Goal: Information Seeking & Learning: Find specific page/section

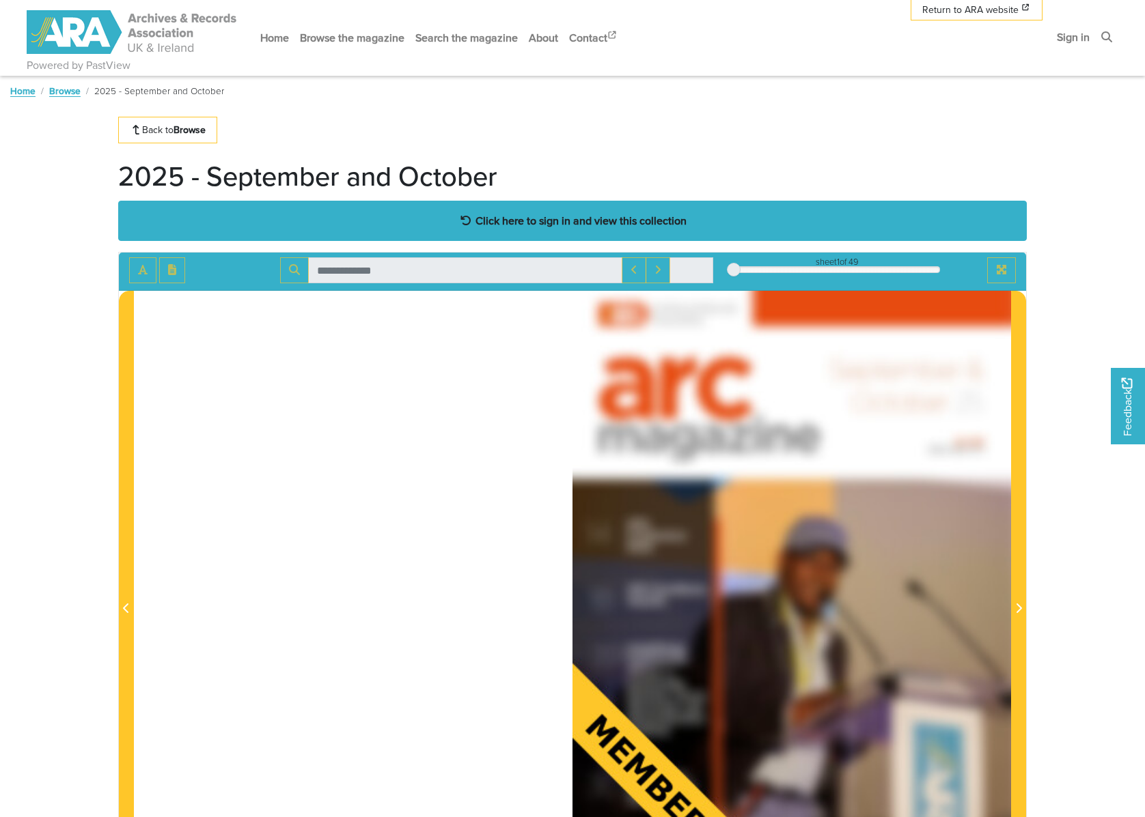
click at [529, 217] on strong "Click here to sign in and view this collection" at bounding box center [580, 220] width 211 height 15
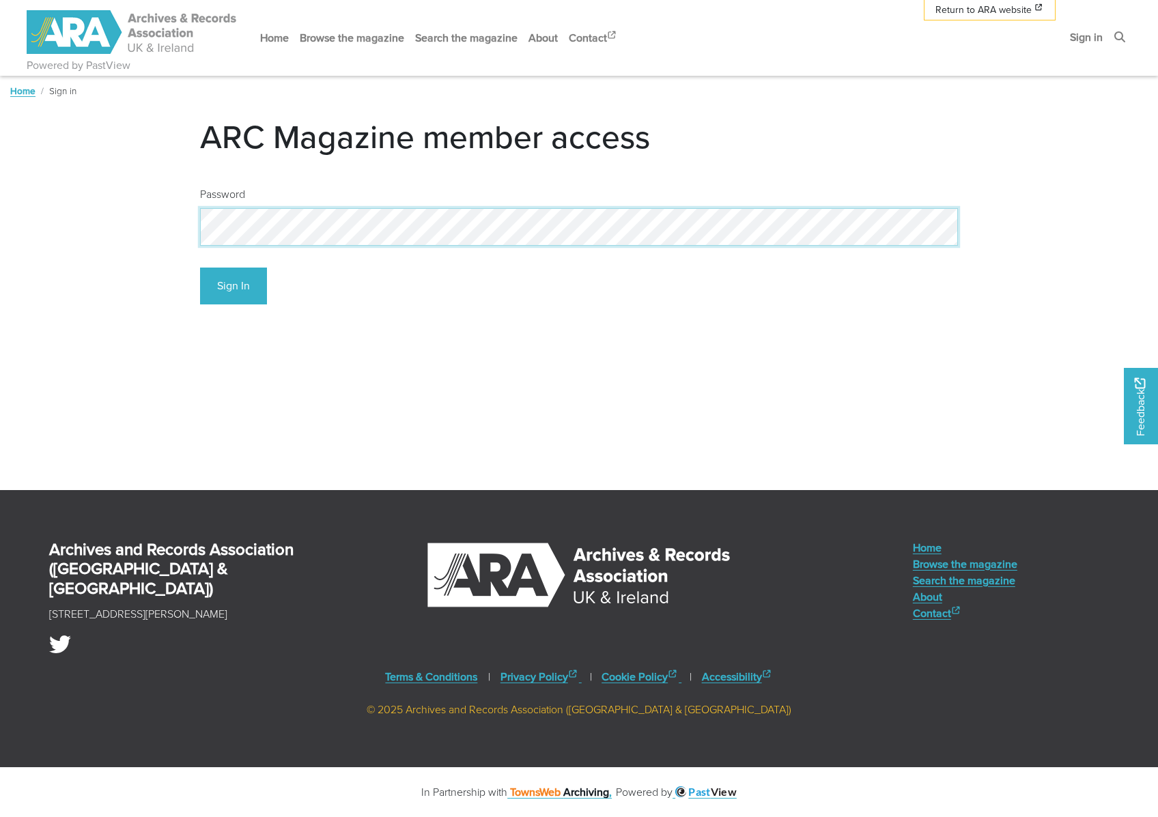
click at [116, 208] on body "Powered by PastView Menu" at bounding box center [579, 408] width 1158 height 817
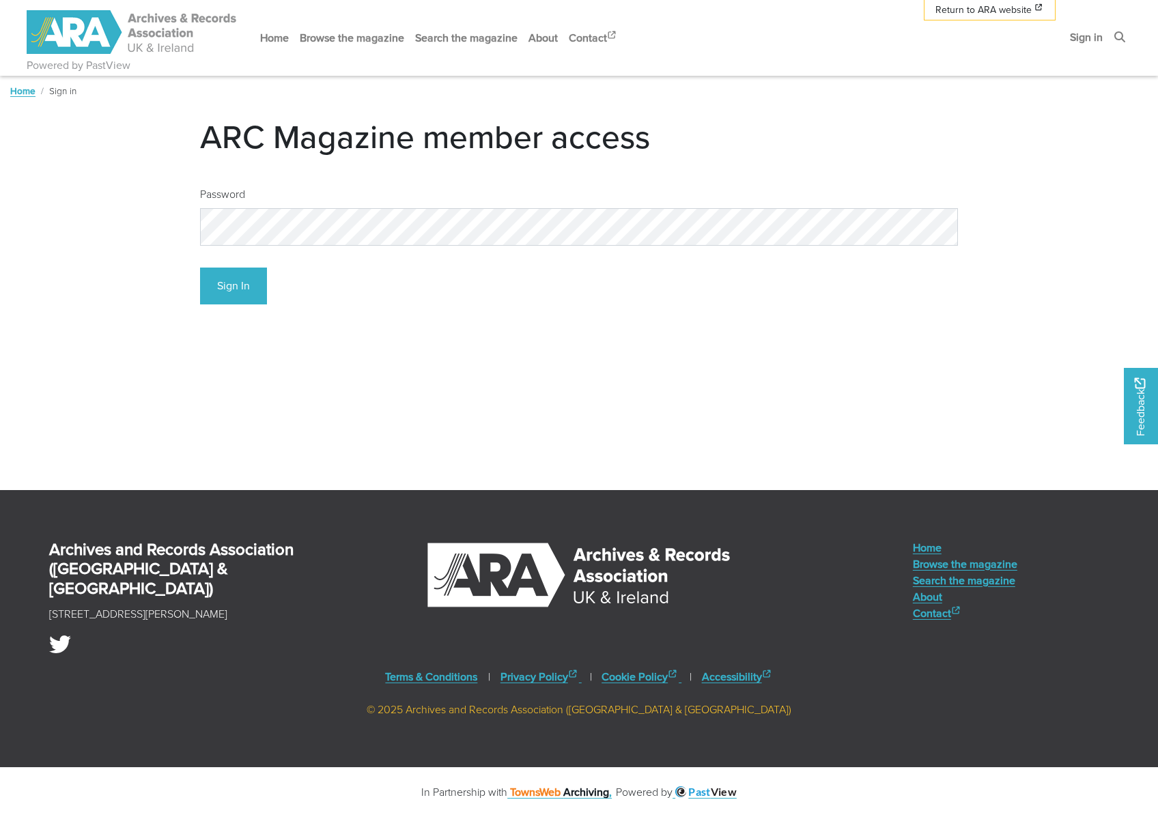
click at [235, 307] on div "Password Sign In" at bounding box center [579, 246] width 779 height 140
click at [236, 288] on button "Sign In" at bounding box center [233, 287] width 67 height 38
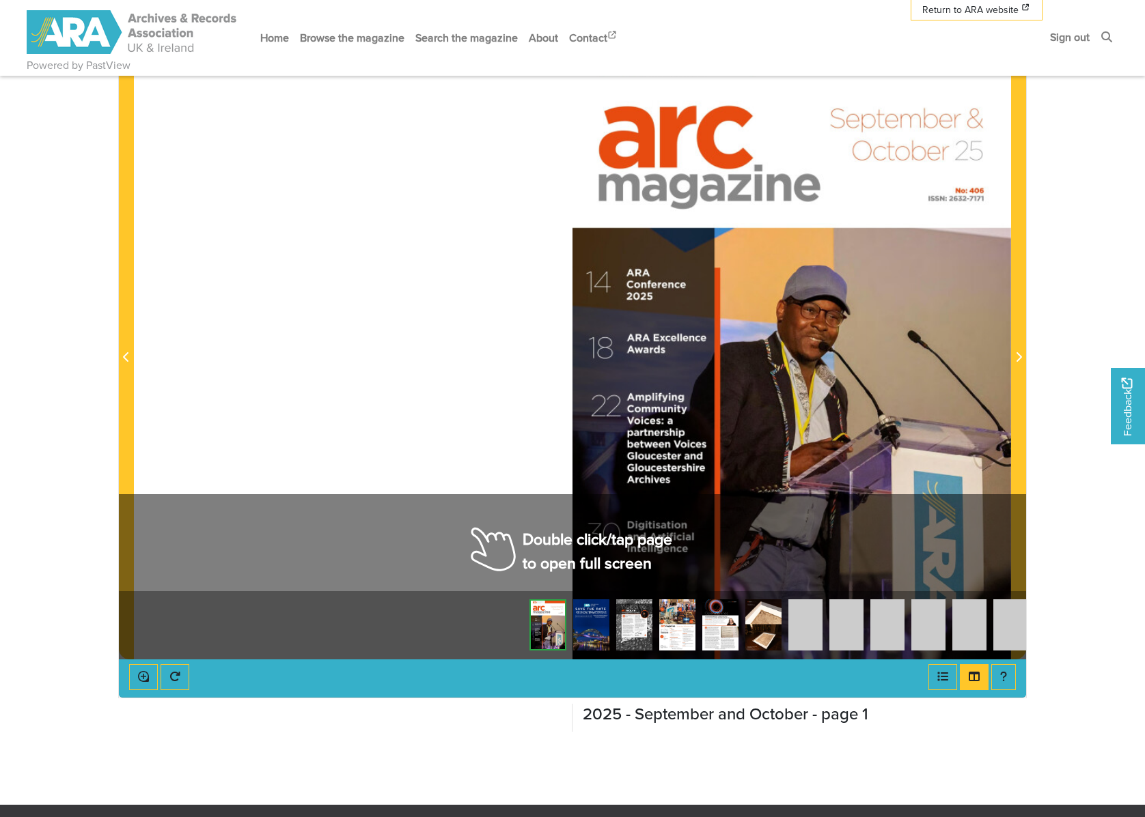
scroll to position [91, 0]
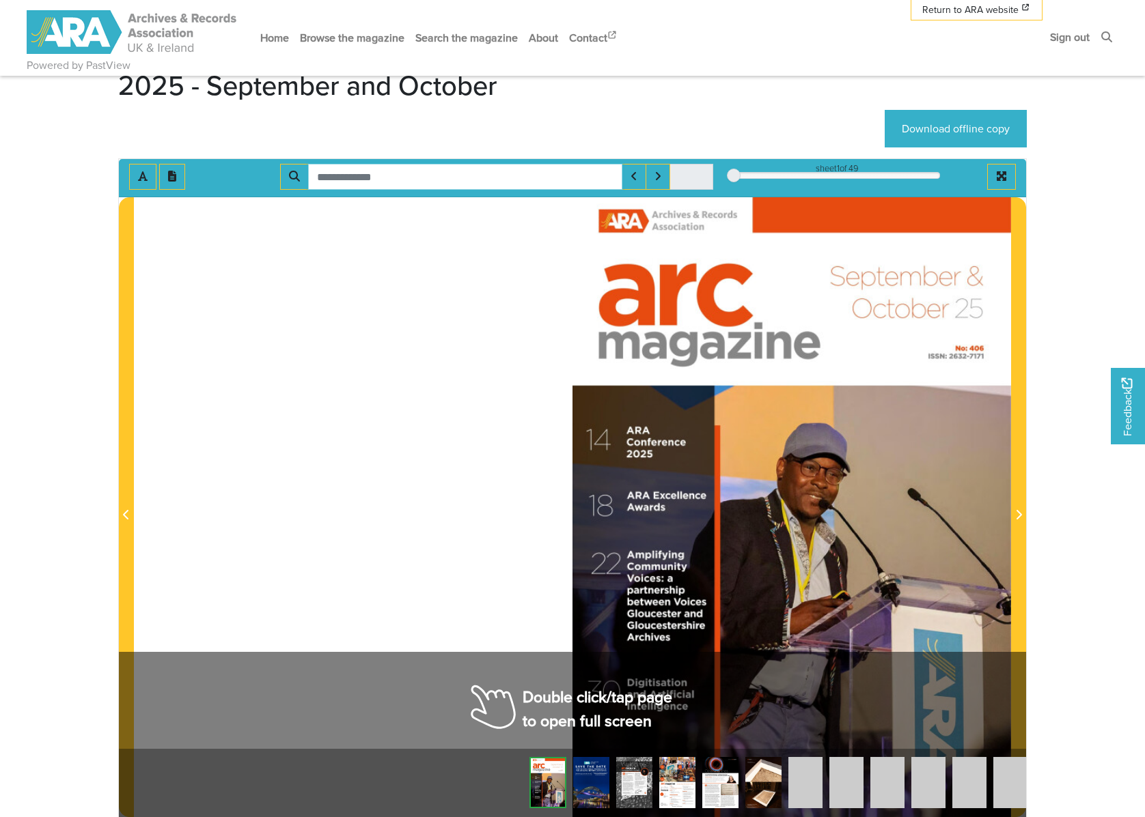
click at [488, 173] on input "Search for" at bounding box center [465, 177] width 314 height 26
type input "*"
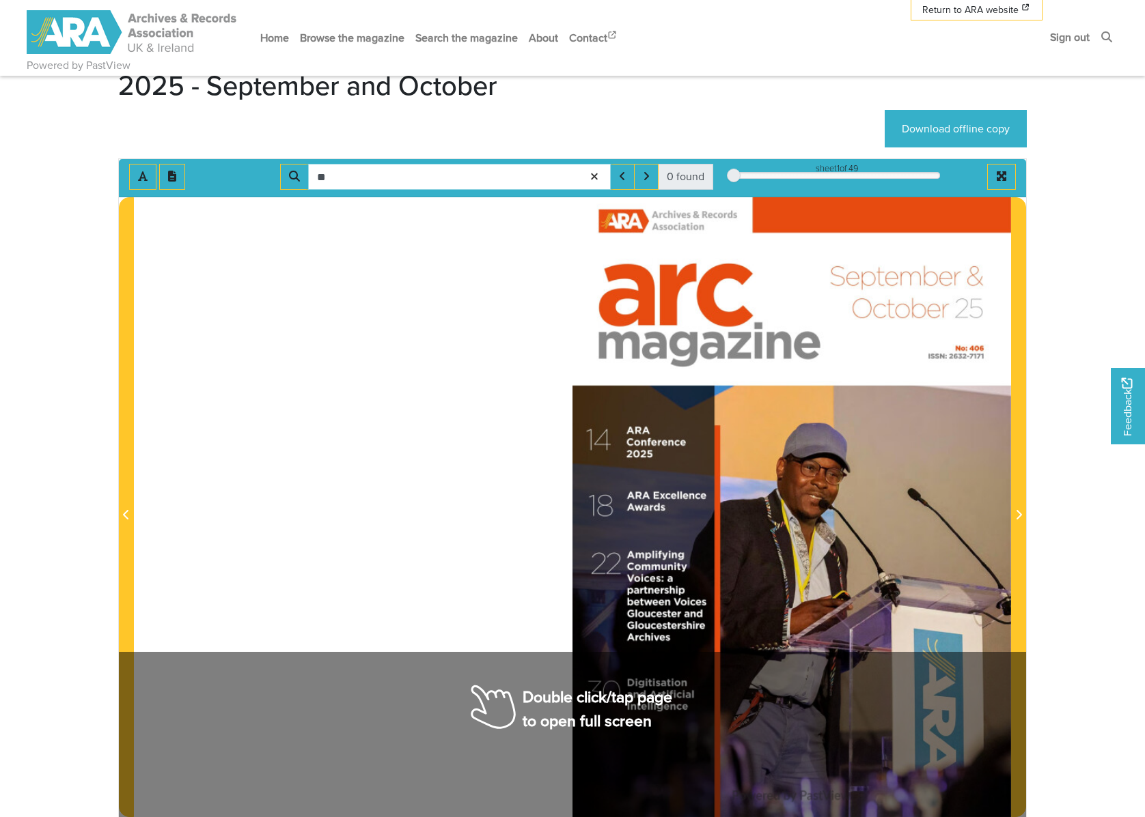
type input "*"
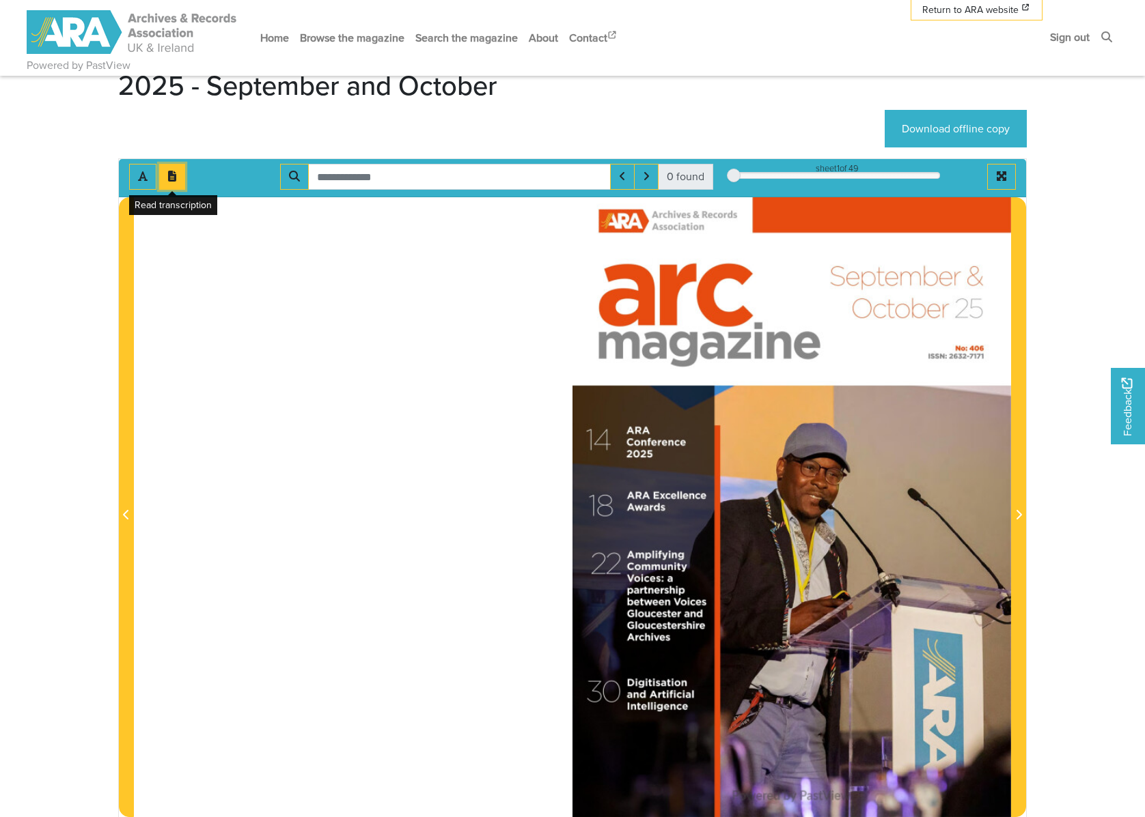
click at [173, 182] on icon "Open transcription window" at bounding box center [172, 176] width 8 height 11
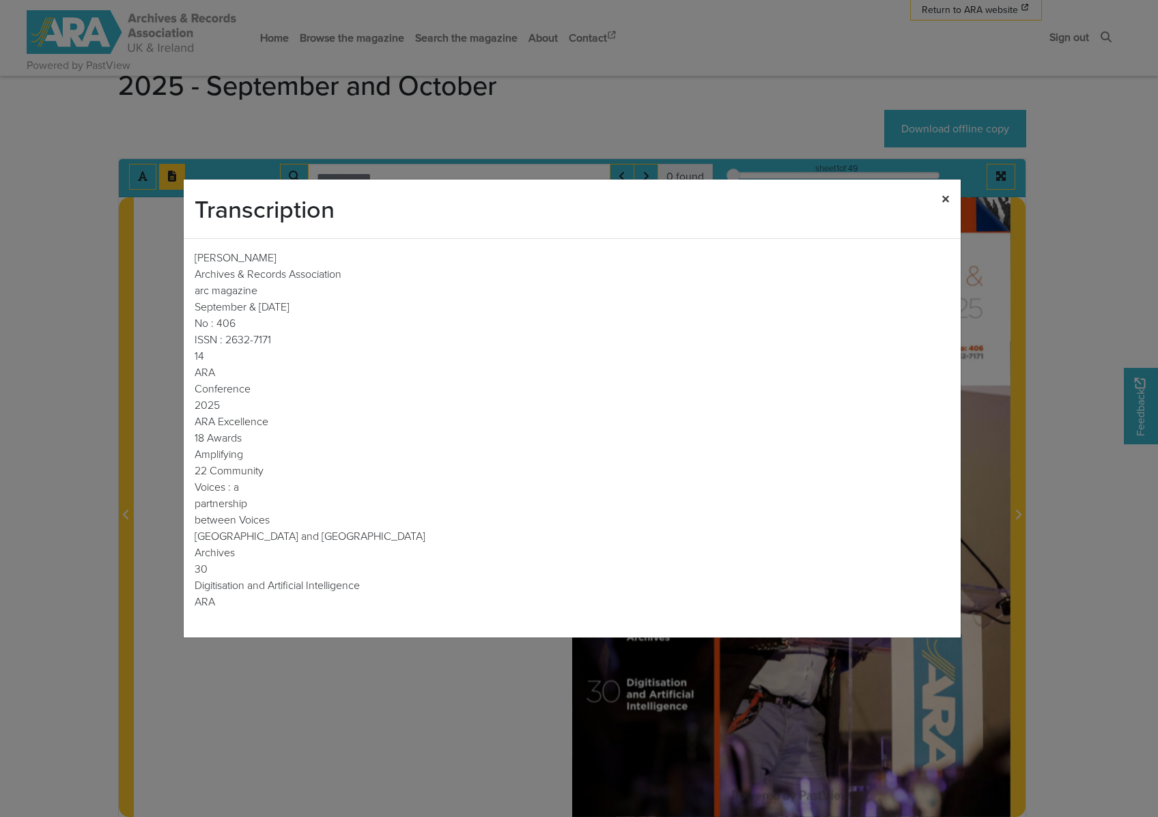
click at [947, 204] on span "×" at bounding box center [946, 198] width 8 height 23
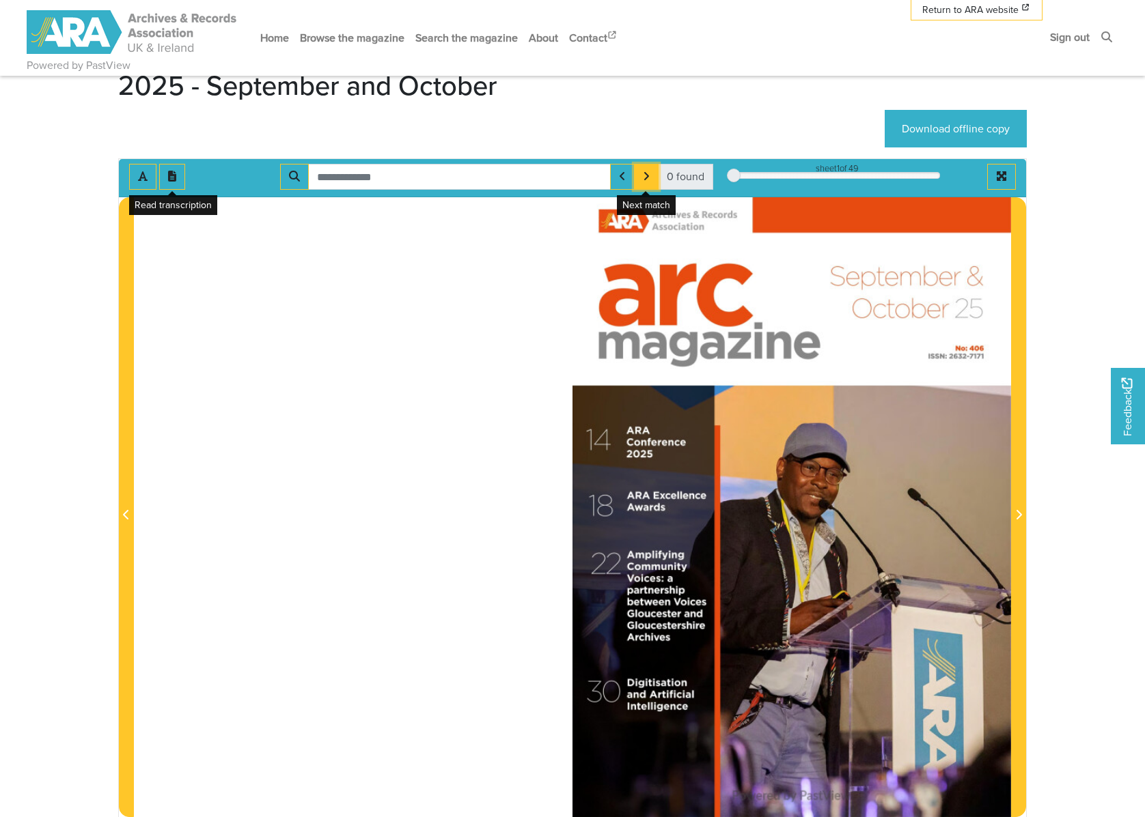
click at [635, 168] on button "Next Match" at bounding box center [646, 177] width 25 height 26
click at [642, 169] on button "Next Match" at bounding box center [646, 177] width 25 height 26
click at [645, 173] on icon "Next Match" at bounding box center [646, 176] width 7 height 11
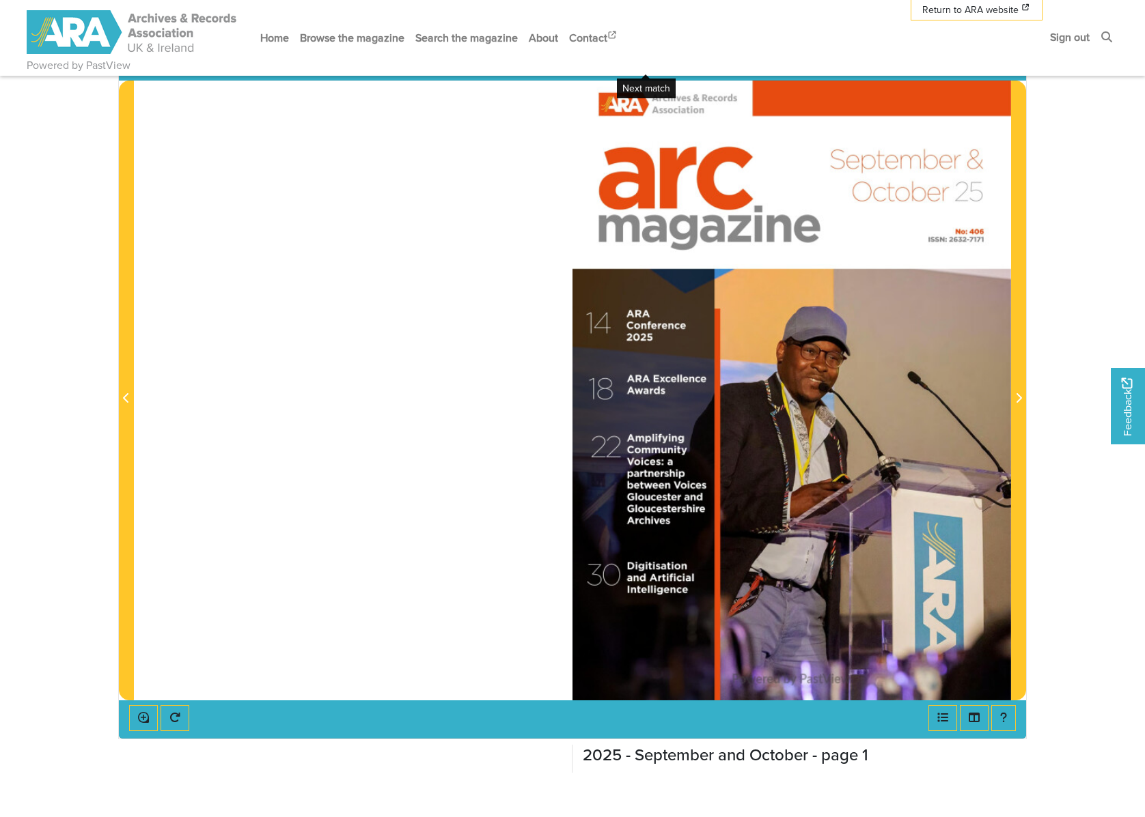
scroll to position [273, 0]
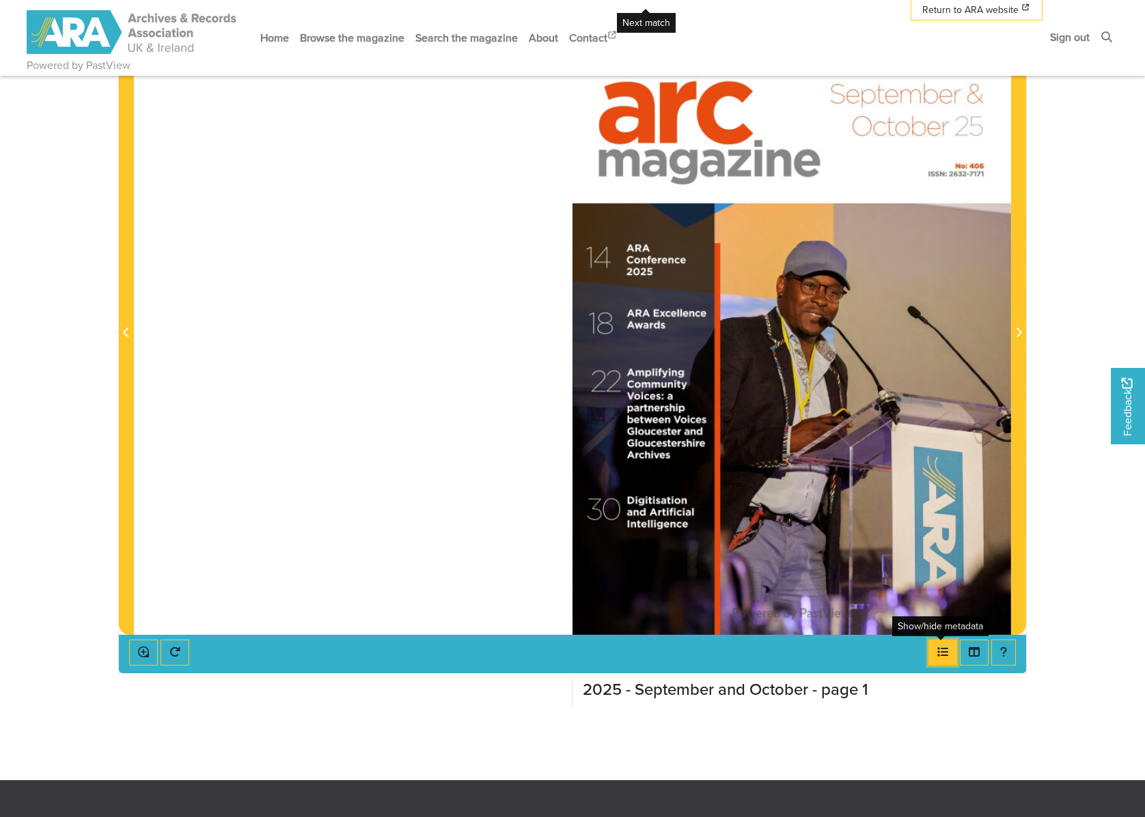
click at [937, 656] on icon "Open metadata window" at bounding box center [942, 652] width 11 height 11
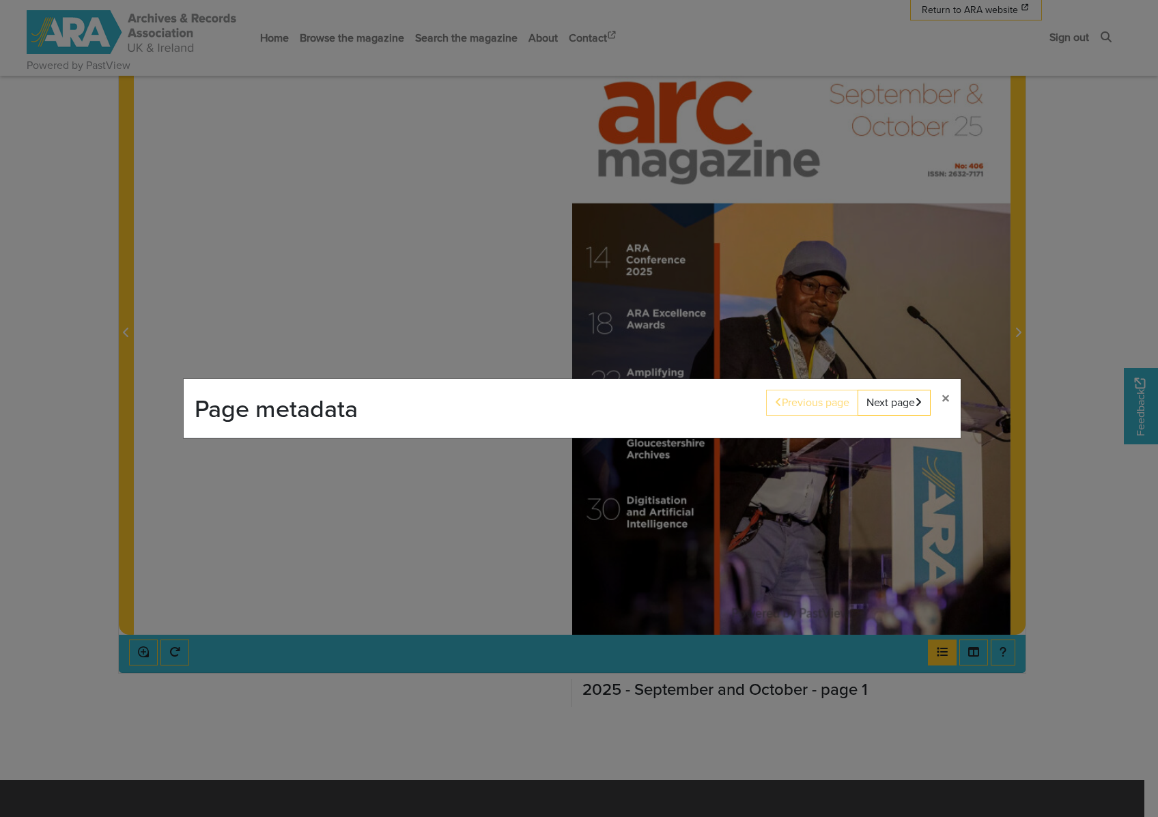
click at [936, 656] on div "Page metadata Previous page Next page ×" at bounding box center [579, 408] width 1158 height 817
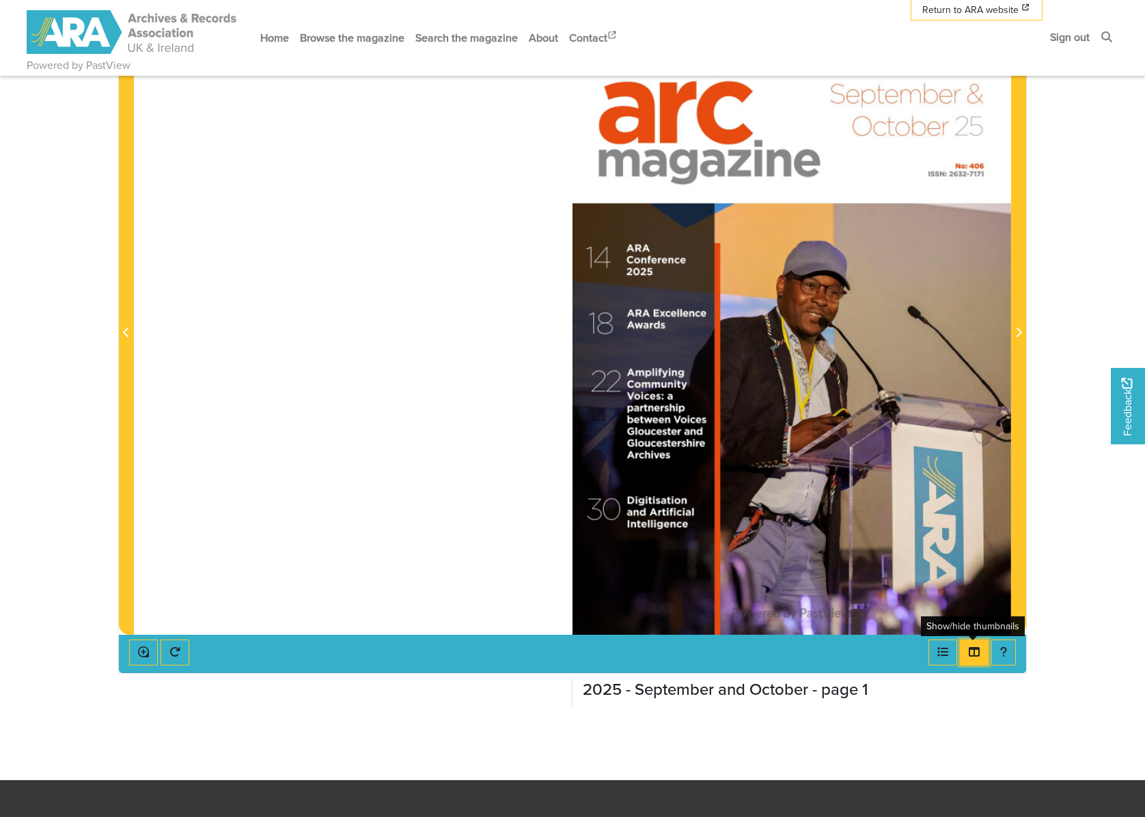
click at [975, 647] on button "Thumbnails" at bounding box center [974, 653] width 29 height 26
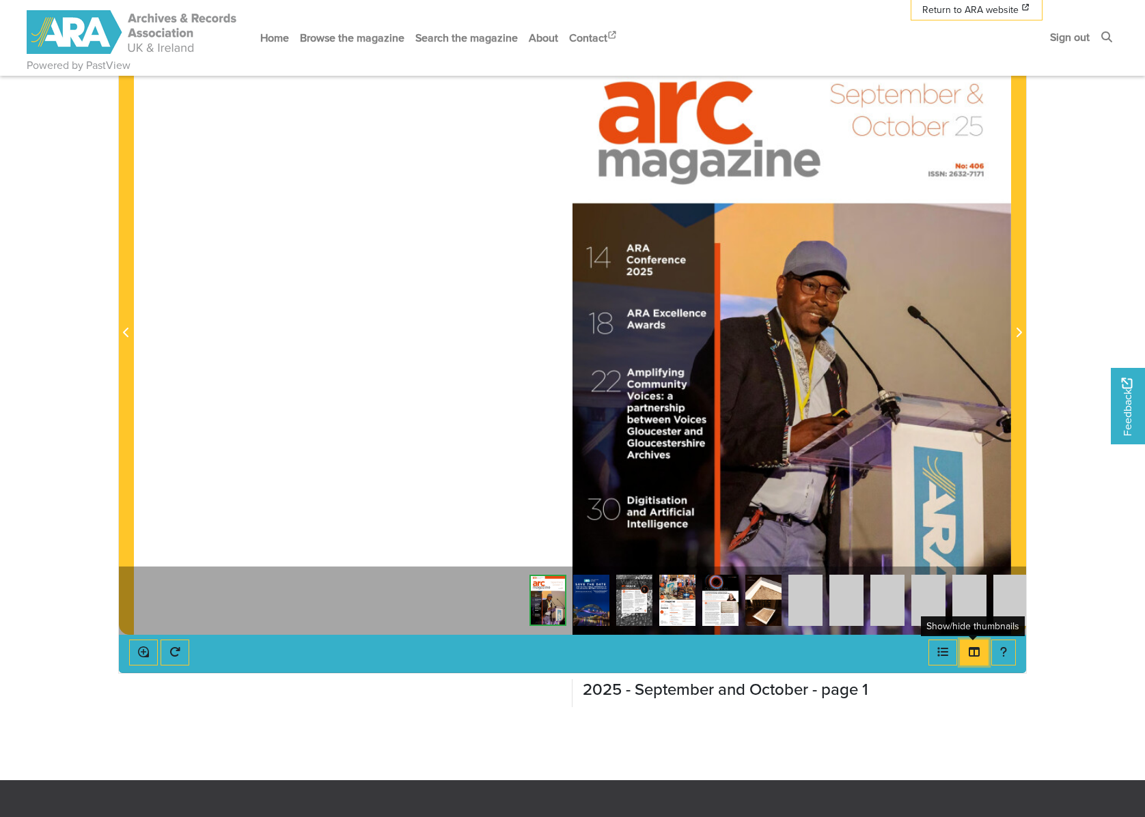
click at [975, 647] on button "Thumbnails" at bounding box center [974, 653] width 29 height 26
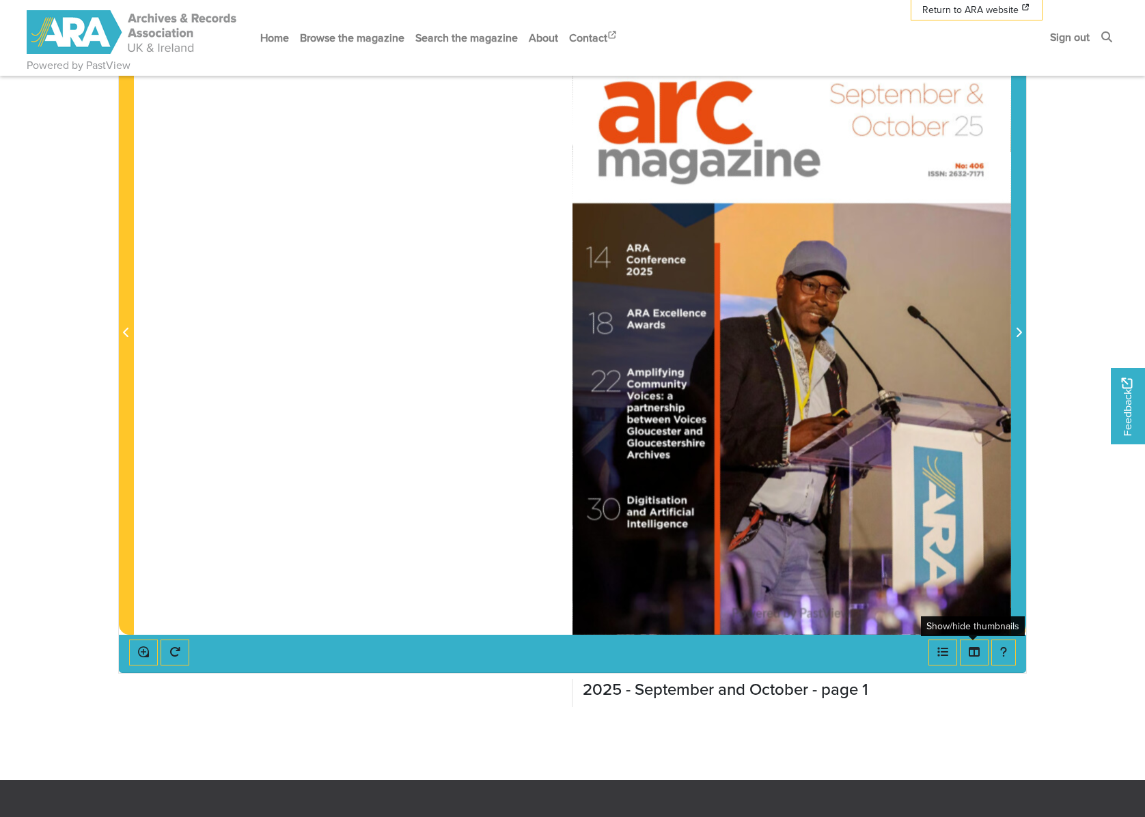
click at [1020, 331] on icon "Next Page" at bounding box center [1018, 332] width 7 height 11
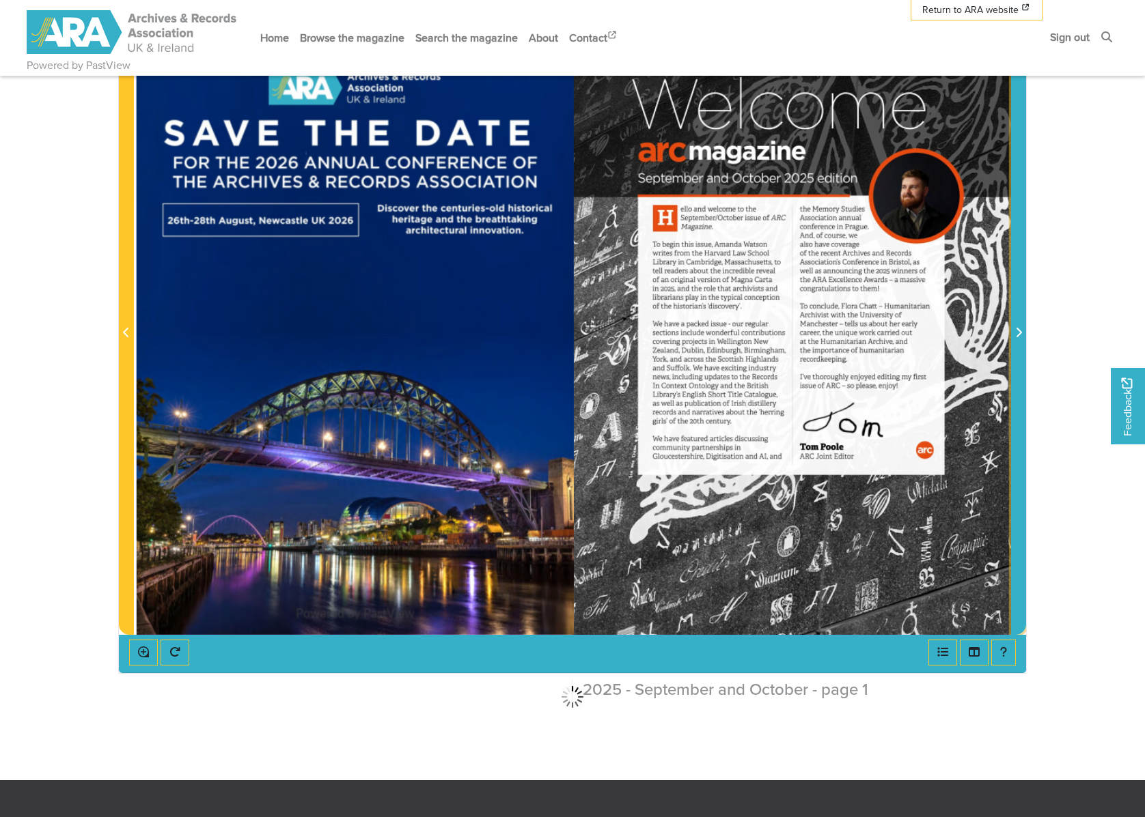
click at [1020, 331] on icon "Next Page" at bounding box center [1018, 332] width 7 height 11
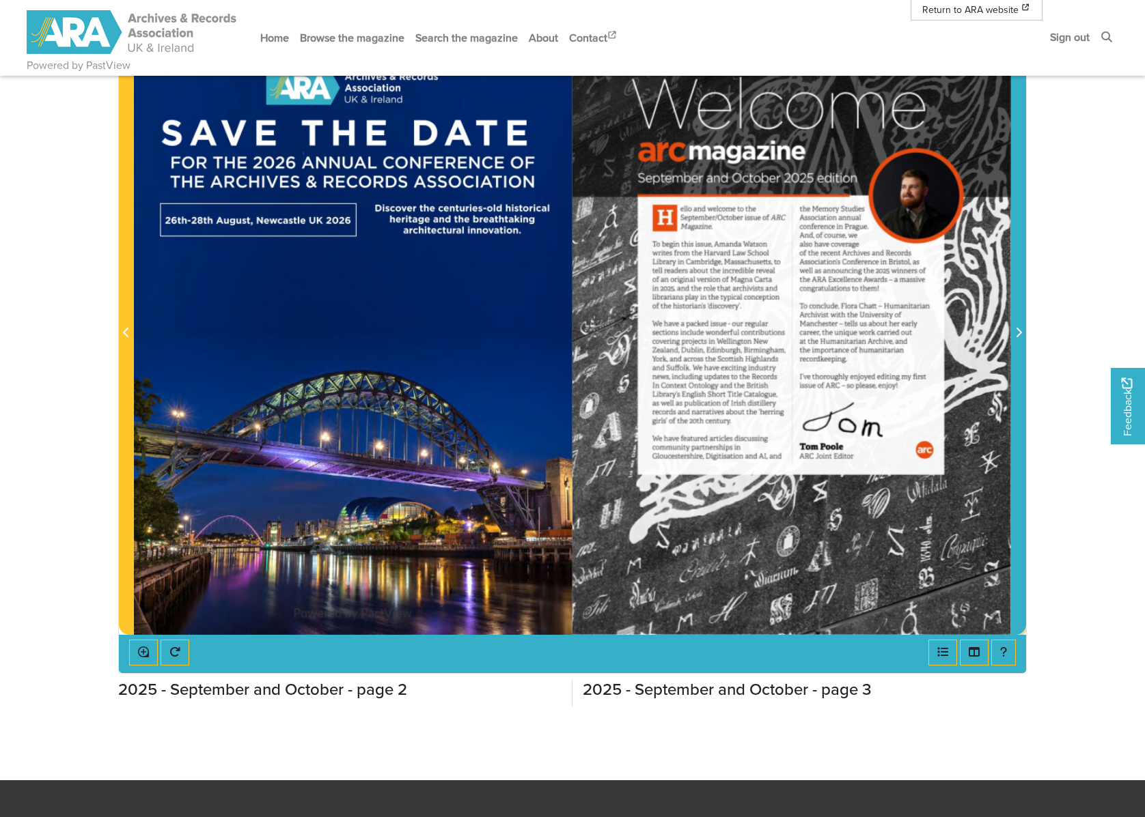
click at [1020, 331] on icon "Next Page" at bounding box center [1018, 332] width 7 height 11
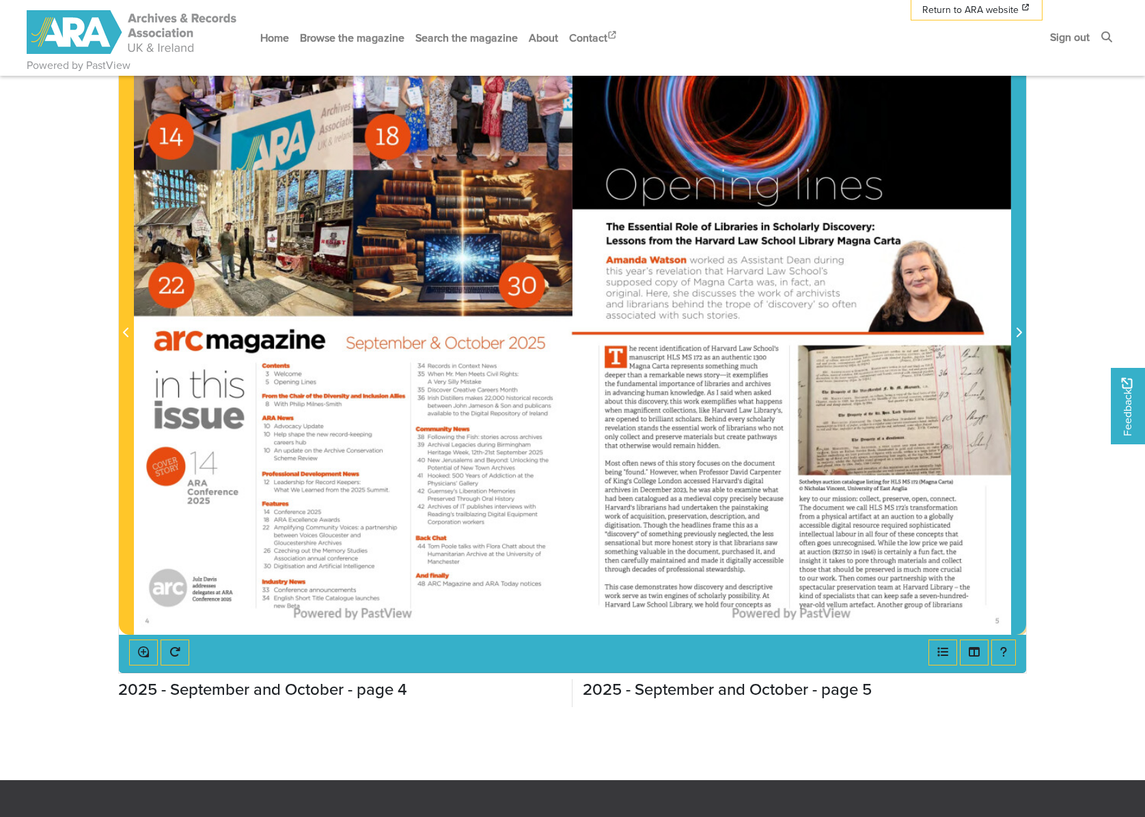
click at [1020, 331] on icon "Next Page" at bounding box center [1018, 332] width 7 height 11
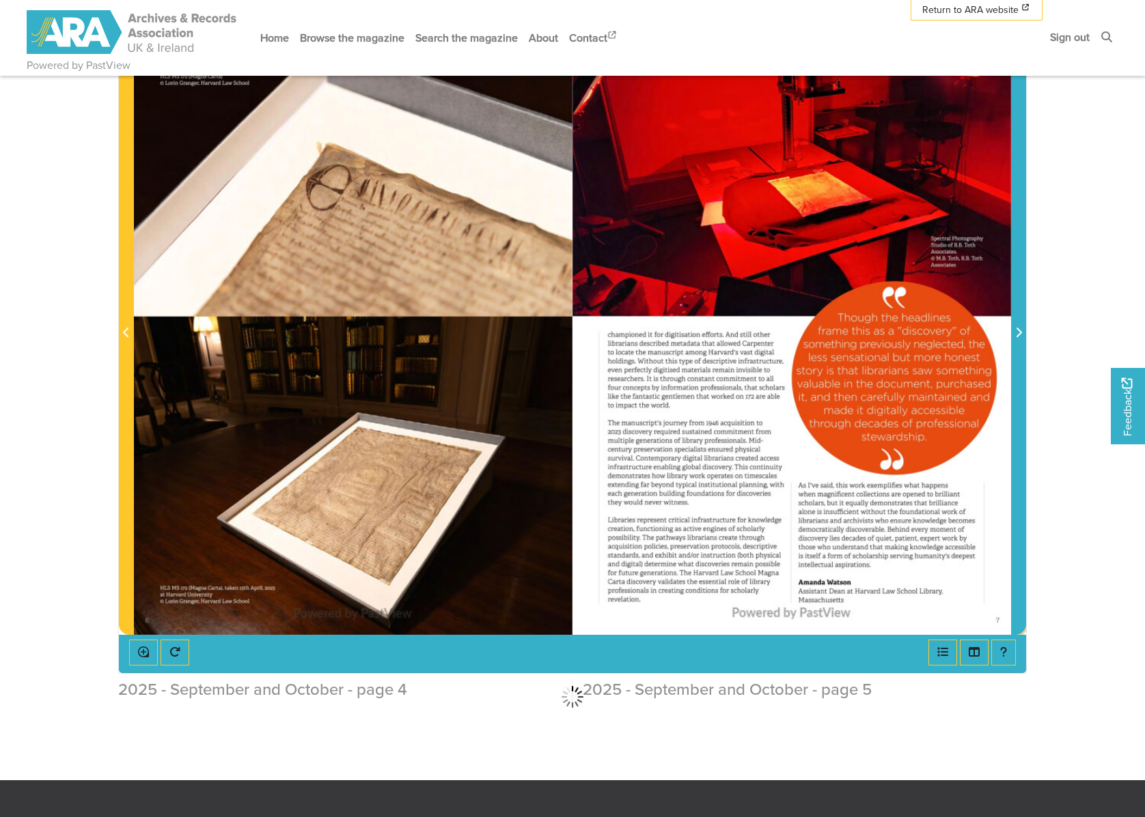
click at [1020, 331] on icon "Next Page" at bounding box center [1018, 332] width 7 height 11
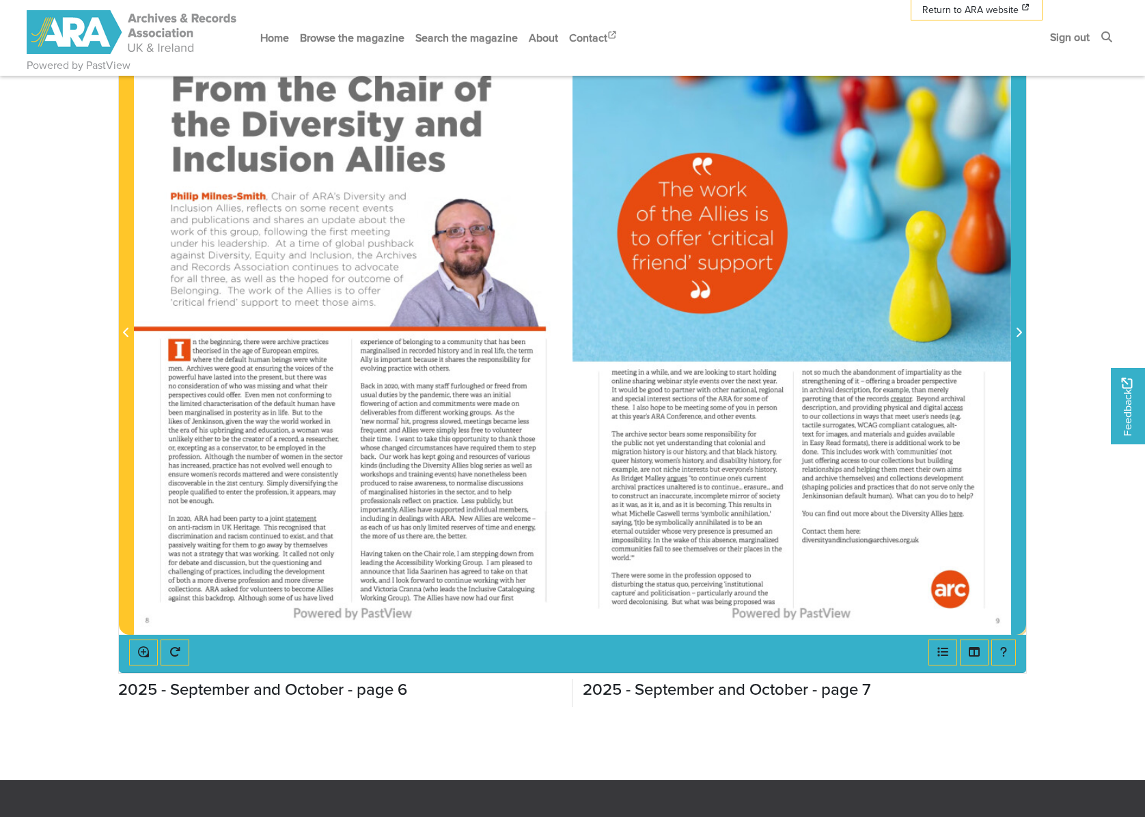
click at [1020, 331] on icon "Next Page" at bounding box center [1018, 332] width 7 height 11
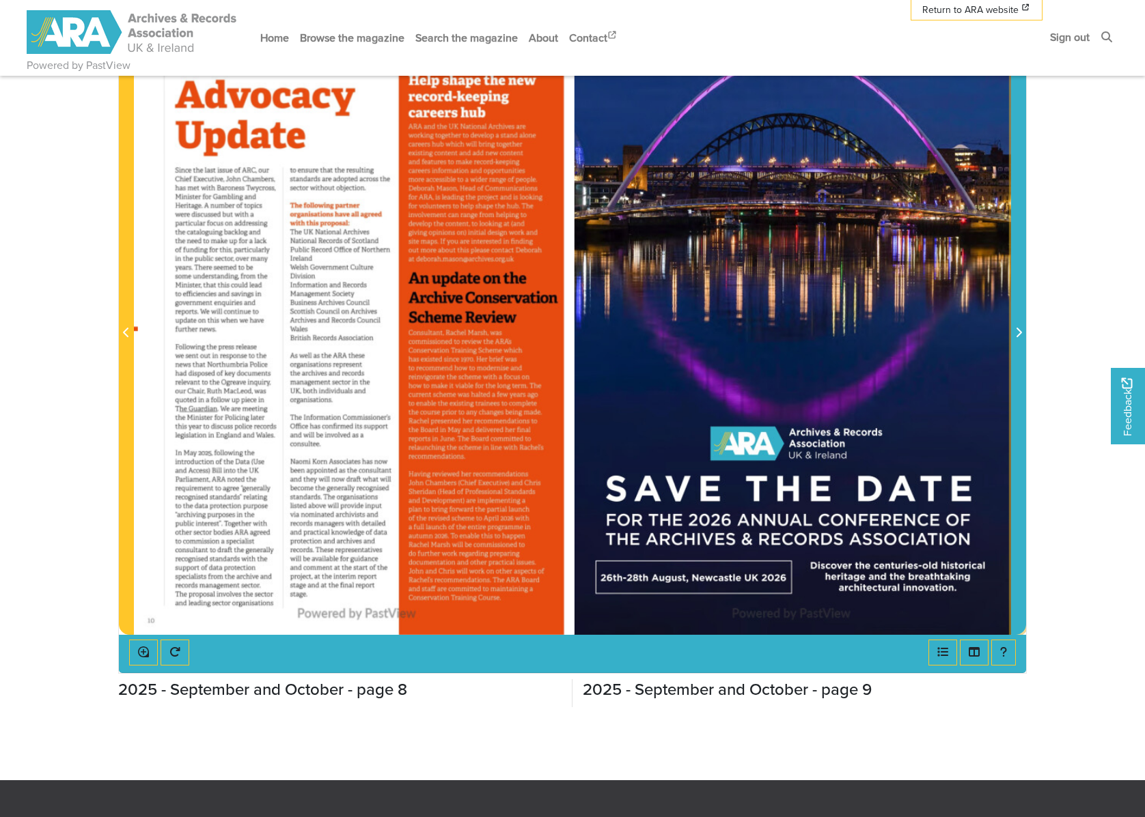
click at [1020, 331] on icon "Next Page" at bounding box center [1018, 332] width 7 height 11
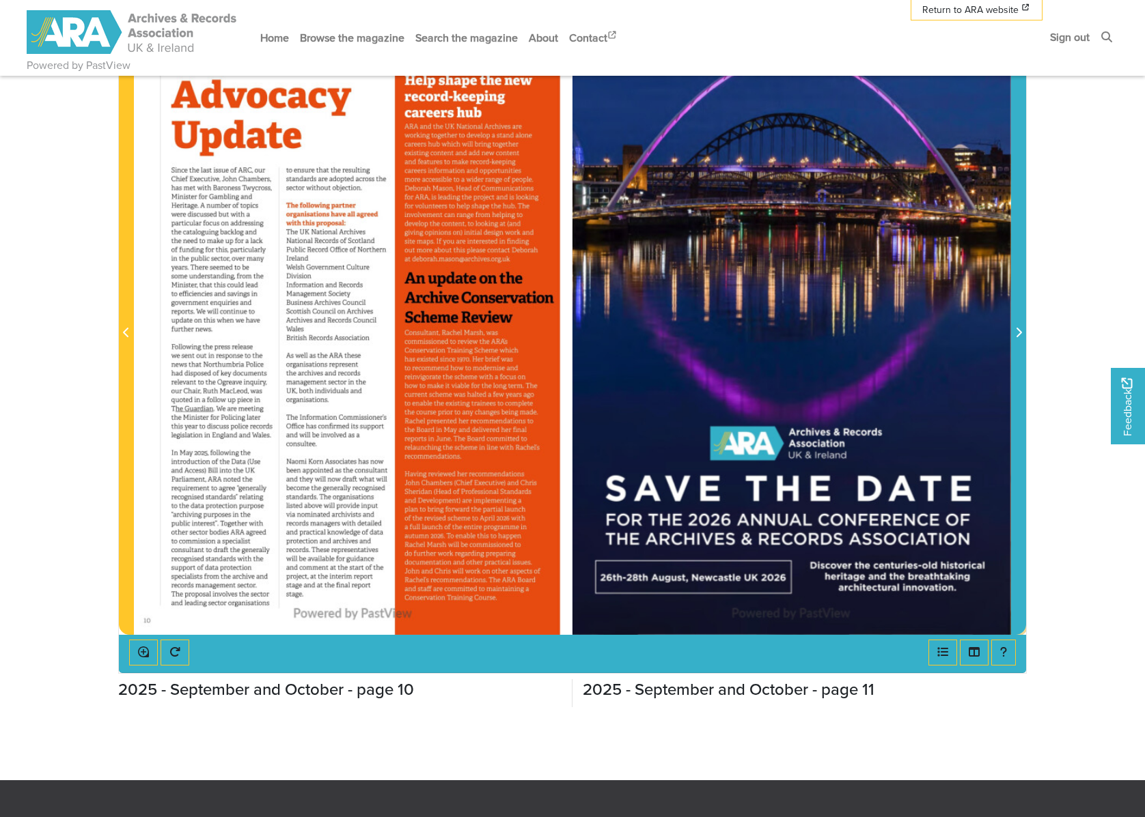
click at [1020, 331] on icon "Next Page" at bounding box center [1018, 332] width 7 height 11
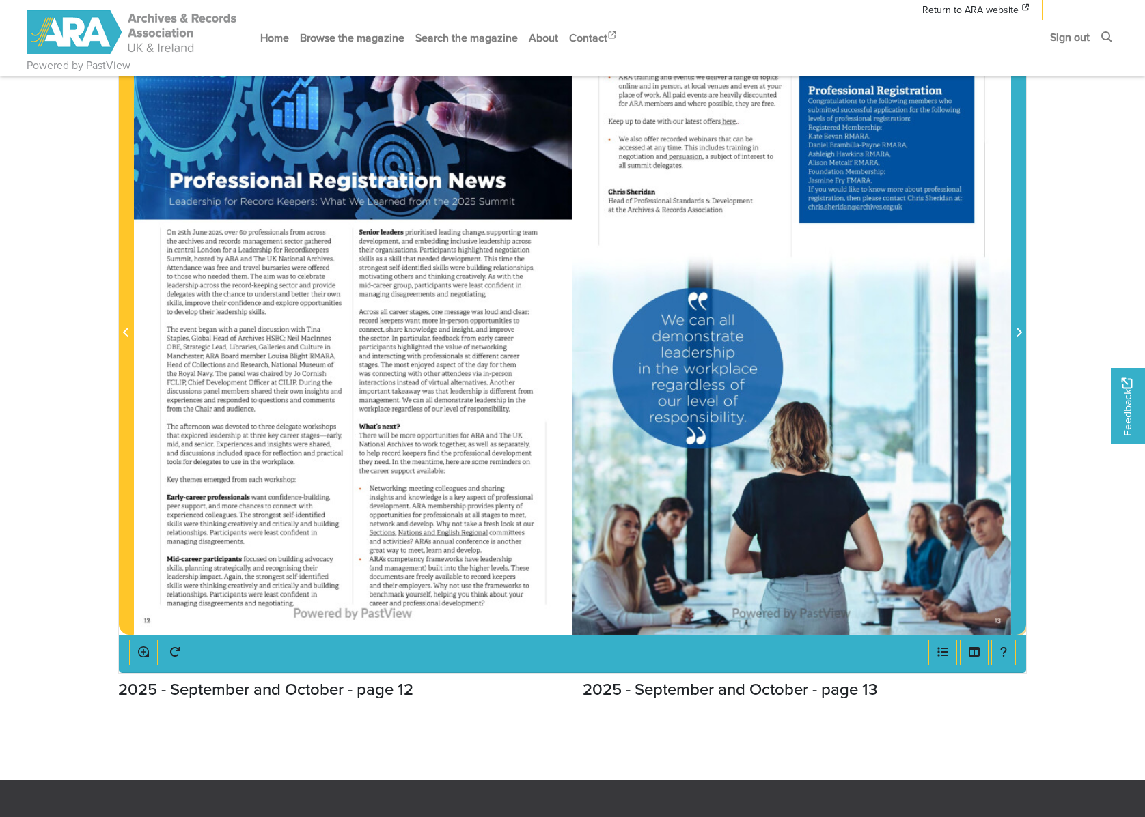
click at [1020, 331] on icon "Next Page" at bounding box center [1018, 332] width 7 height 11
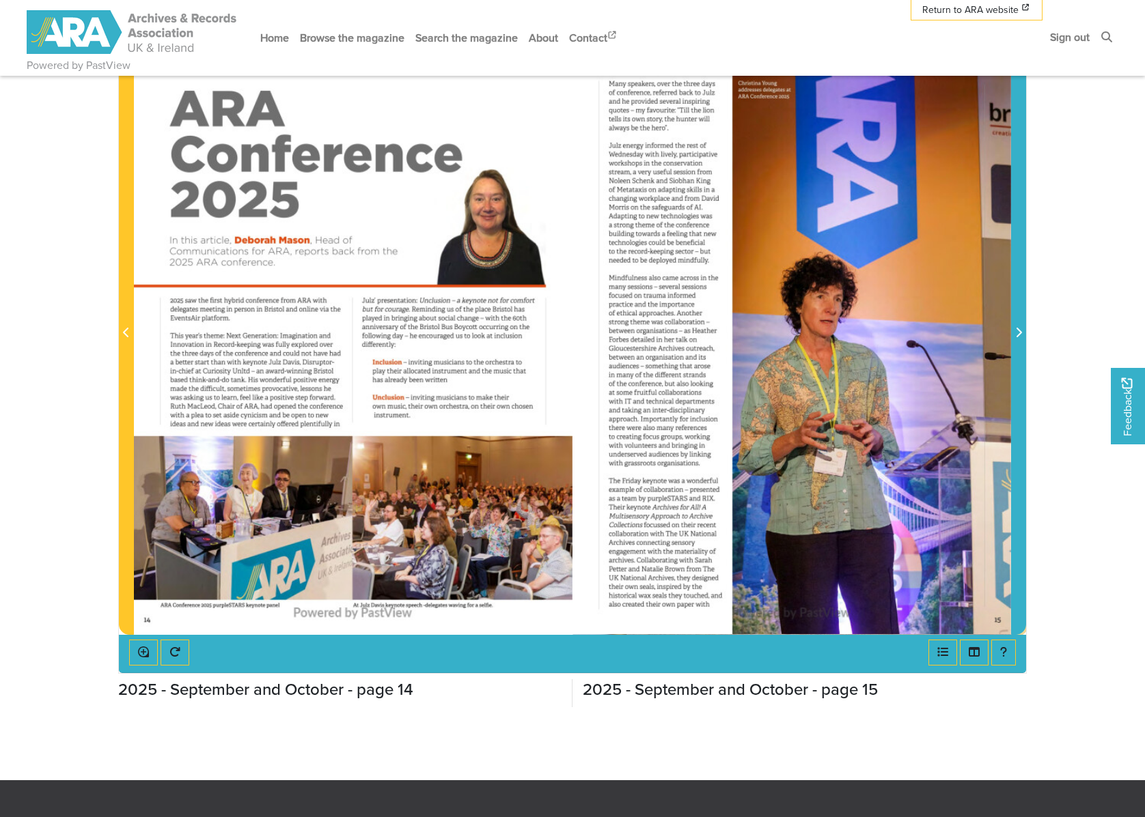
click at [1020, 331] on icon "Next Page" at bounding box center [1018, 332] width 7 height 11
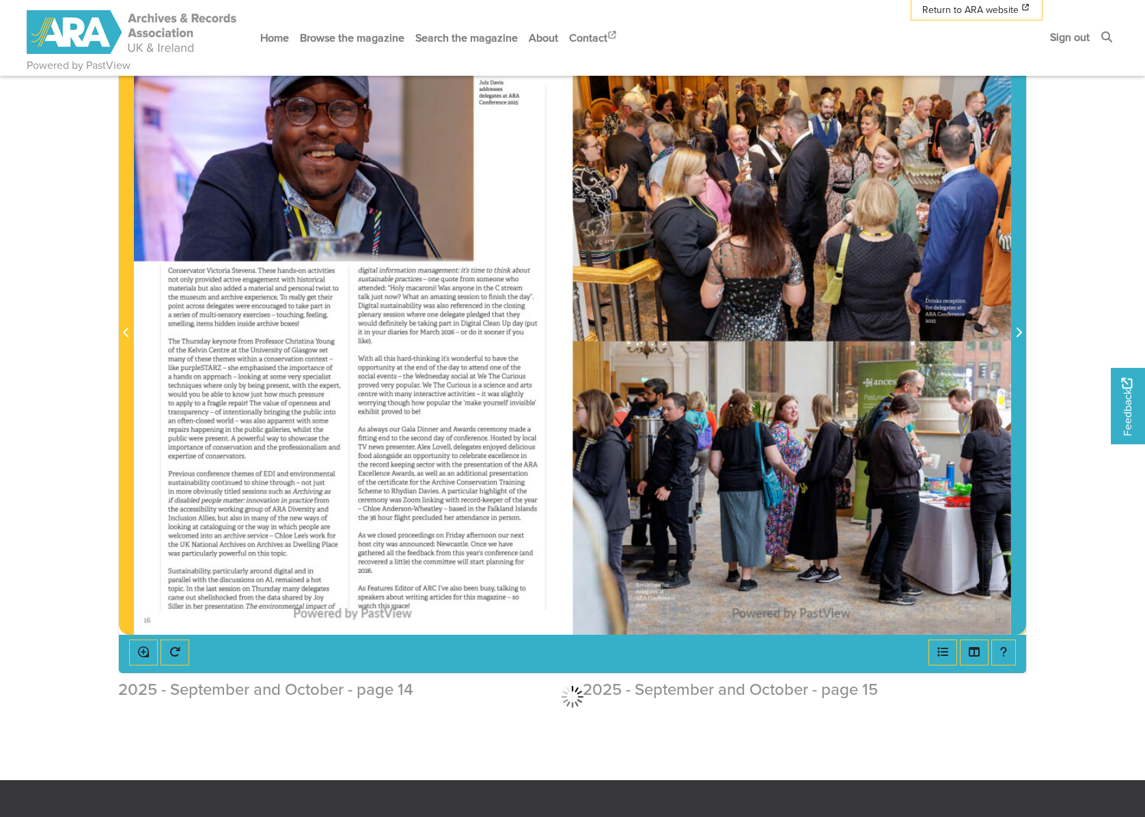
click at [1020, 331] on icon "Next Page" at bounding box center [1018, 332] width 7 height 11
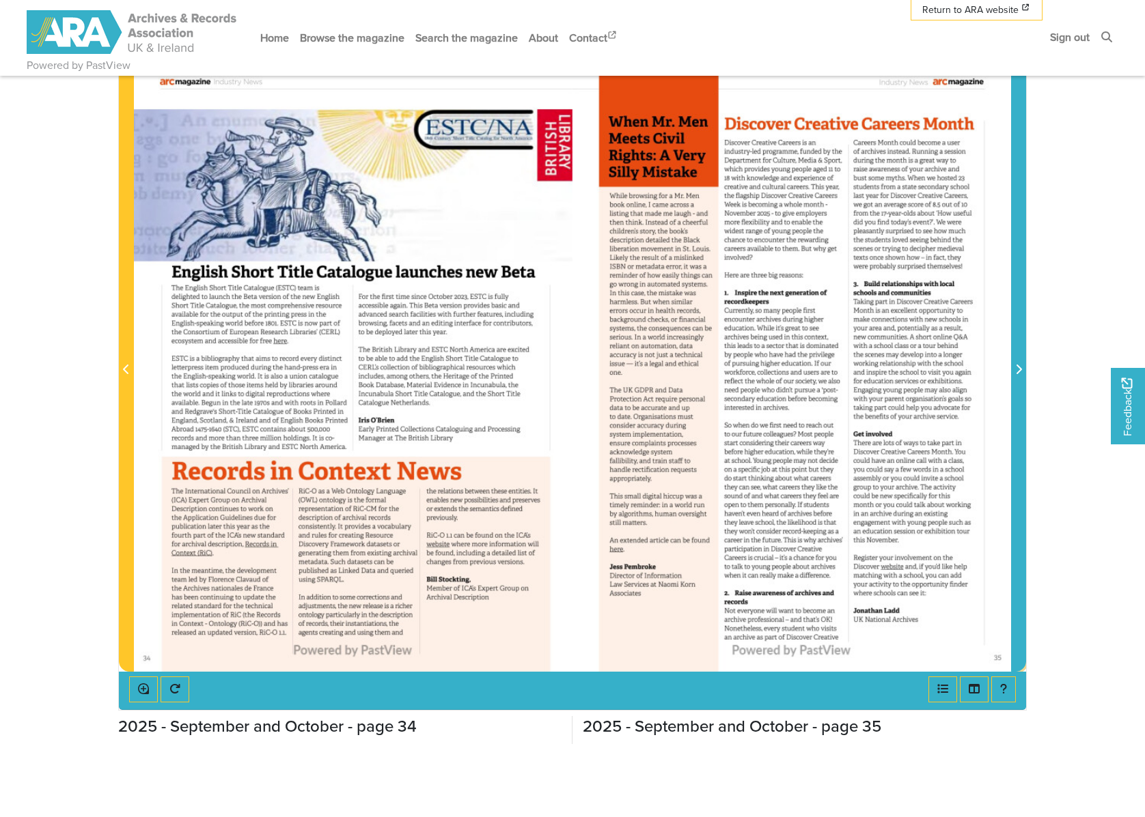
scroll to position [200, 0]
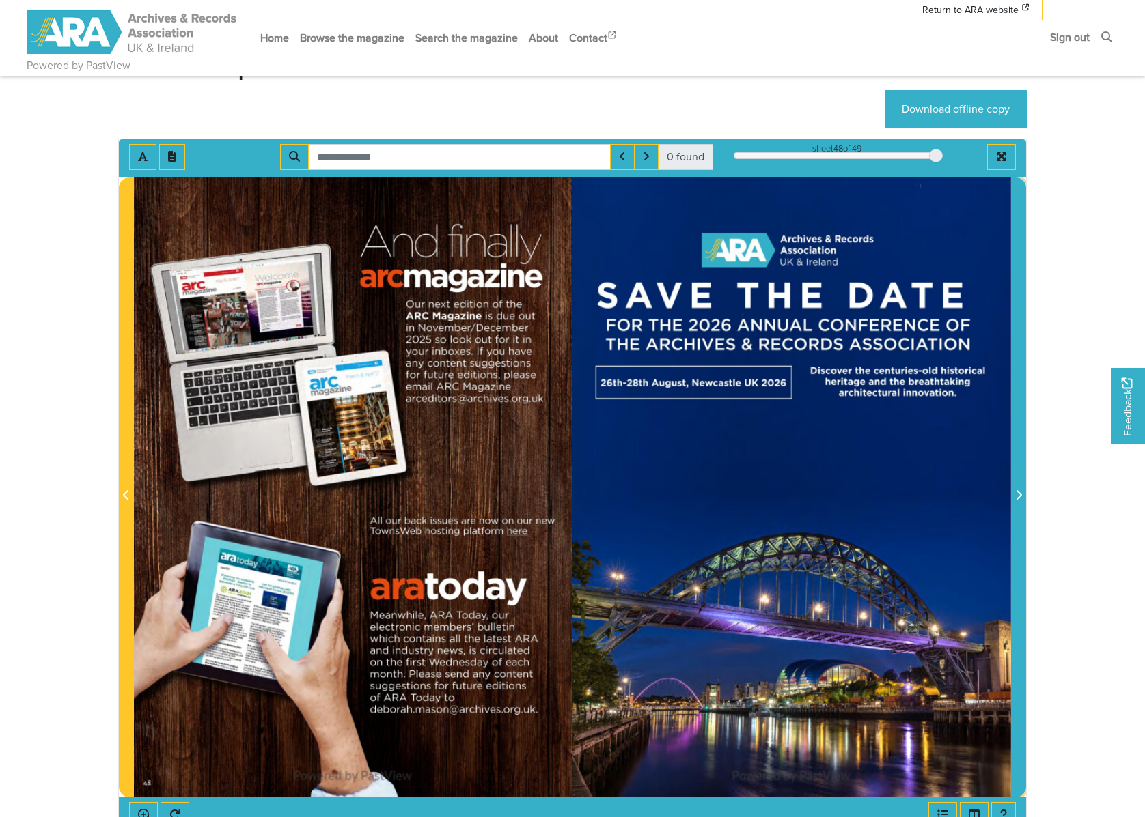
scroll to position [109, 0]
